Goal: Task Accomplishment & Management: Complete application form

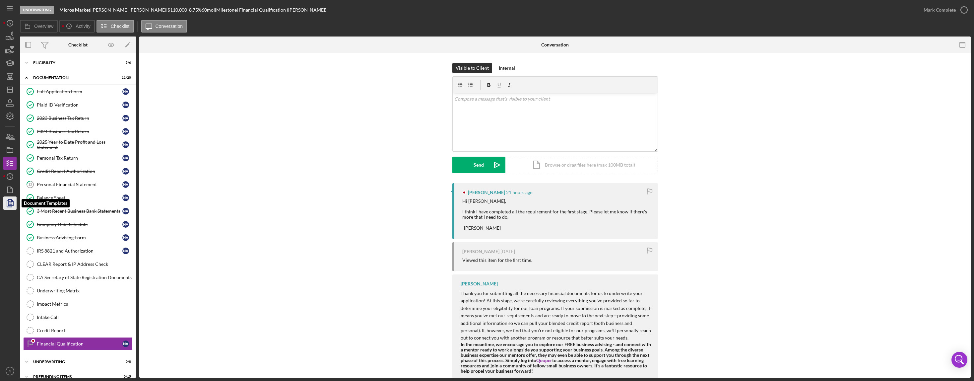
click at [8, 201] on polygon "button" at bounding box center [10, 202] width 5 height 6
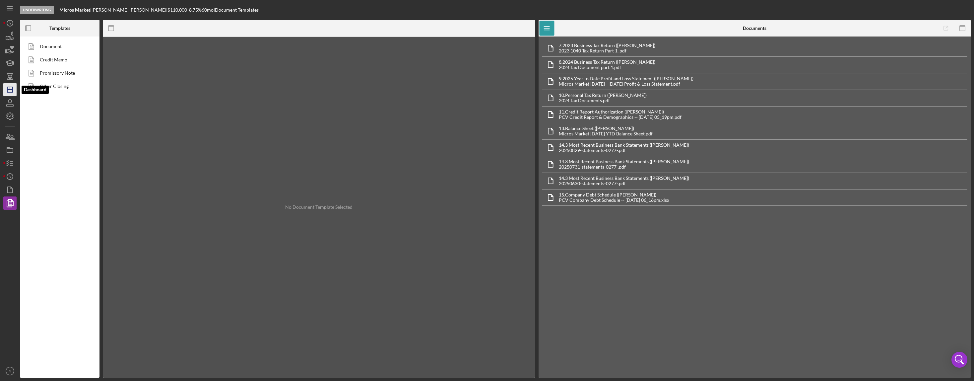
click at [5, 85] on icon "Icon/Dashboard" at bounding box center [10, 89] width 17 height 17
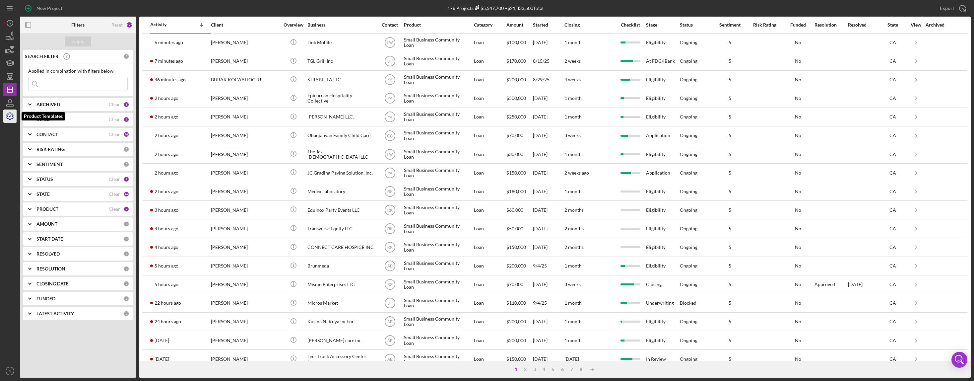
click at [10, 118] on icon "button" at bounding box center [10, 116] width 17 height 17
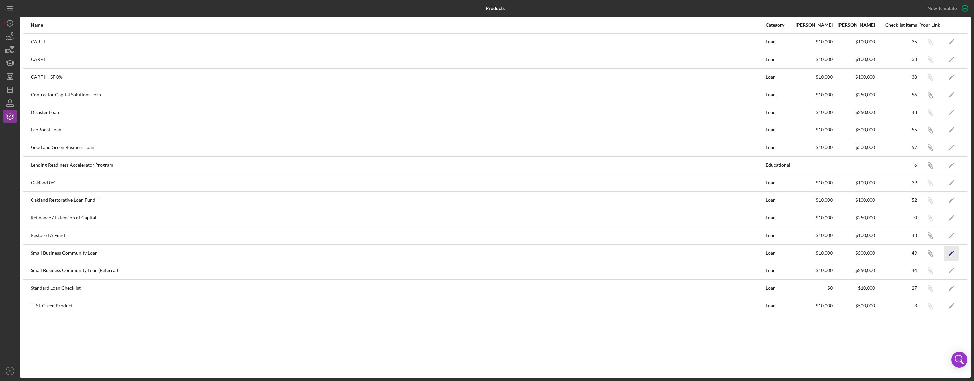
click at [955, 252] on icon "Icon/Edit" at bounding box center [951, 252] width 15 height 15
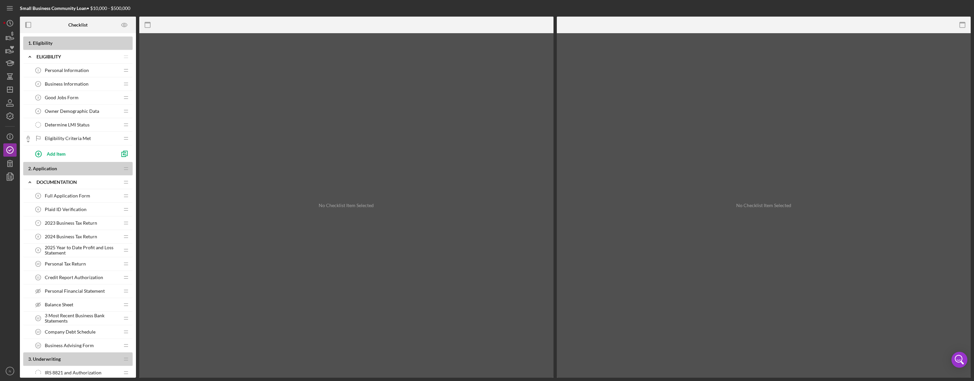
click at [70, 69] on span "Personal Information" at bounding box center [67, 70] width 44 height 5
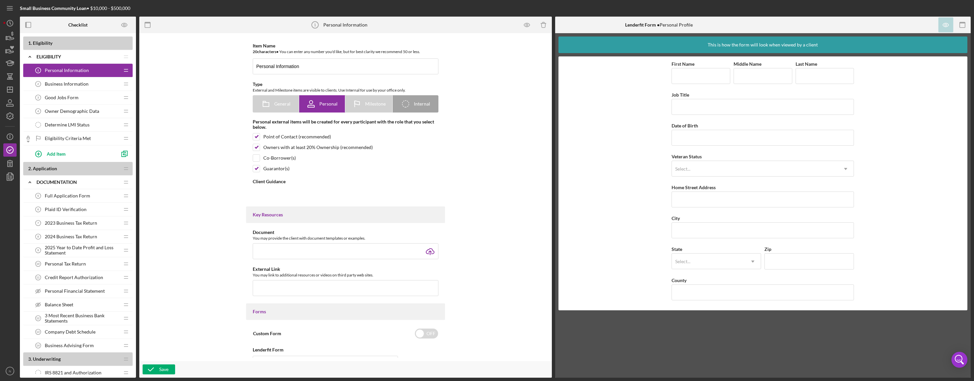
type textarea "<div>Please complete the form.</div>"
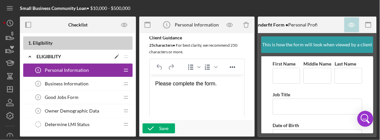
click at [32, 56] on icon "Icon/Expander" at bounding box center [29, 56] width 13 height 13
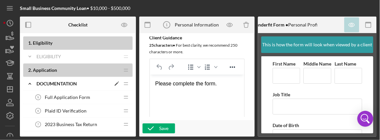
click at [28, 83] on icon "Icon/Expander" at bounding box center [29, 83] width 13 height 13
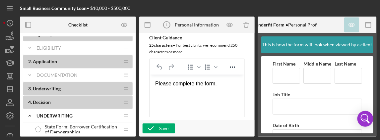
scroll to position [22, 0]
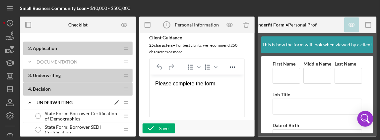
click at [29, 102] on polyline at bounding box center [30, 102] width 2 height 1
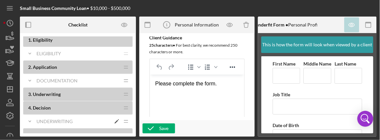
scroll to position [0, 0]
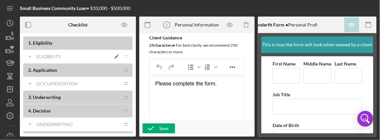
click at [29, 54] on icon "Icon/Expander" at bounding box center [29, 56] width 13 height 13
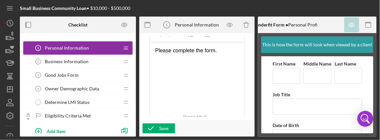
scroll to position [22, 0]
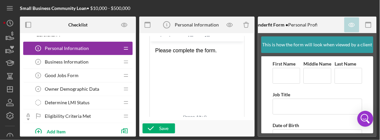
click at [60, 61] on span "Business Information" at bounding box center [67, 61] width 44 height 5
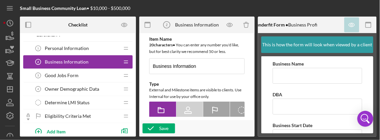
click at [68, 72] on div "Good Jobs Form 3 Good Jobs Form" at bounding box center [76, 75] width 88 height 13
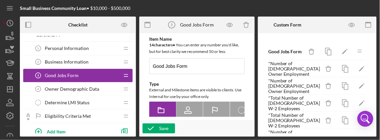
click at [70, 88] on span "Owner Demographic Data" at bounding box center [72, 89] width 54 height 5
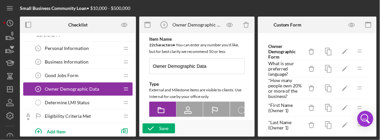
click at [160, 7] on div at bounding box center [198, 8] width 119 height 17
click at [180, 6] on div at bounding box center [198, 8] width 119 height 17
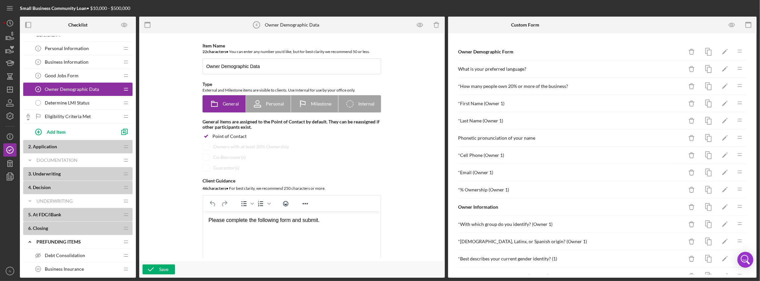
scroll to position [22, 0]
click at [63, 75] on span "Good Jobs Form" at bounding box center [62, 75] width 34 height 5
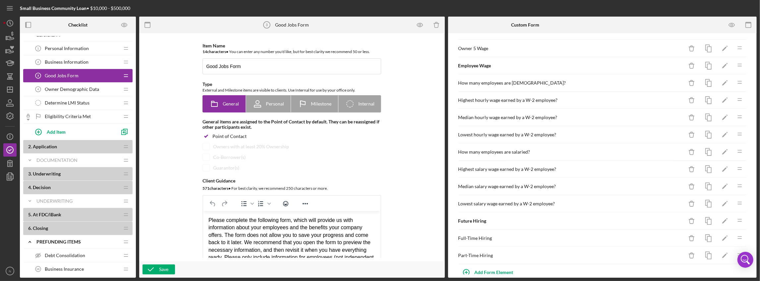
scroll to position [488, 0]
